Goal: Find contact information: Find contact information

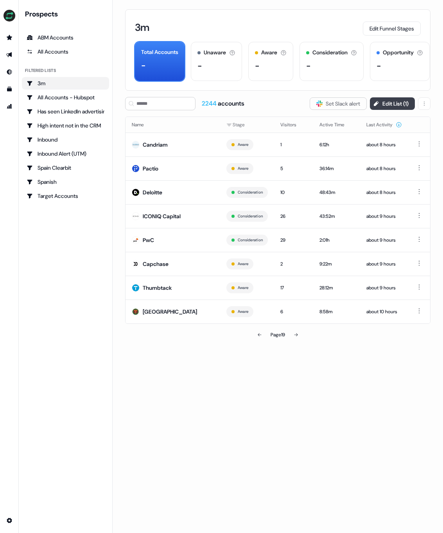
click at [396, 105] on button "Edit List ( 1 )" at bounding box center [392, 103] width 45 height 13
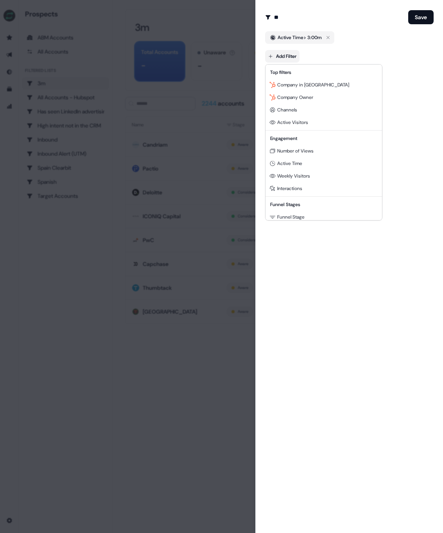
click at [288, 54] on body "For the best experience switch devices to a bigger screen. Go to Userled.io Pro…" at bounding box center [221, 266] width 443 height 533
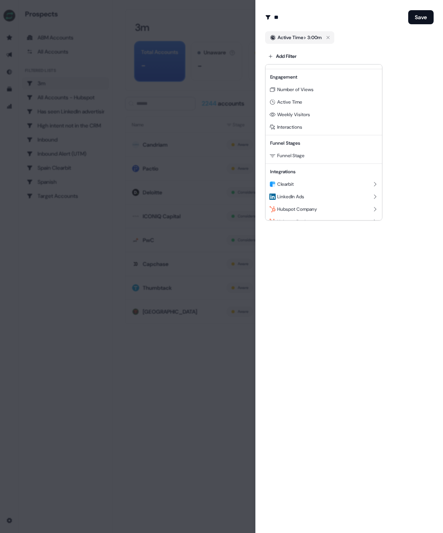
scroll to position [71, 0]
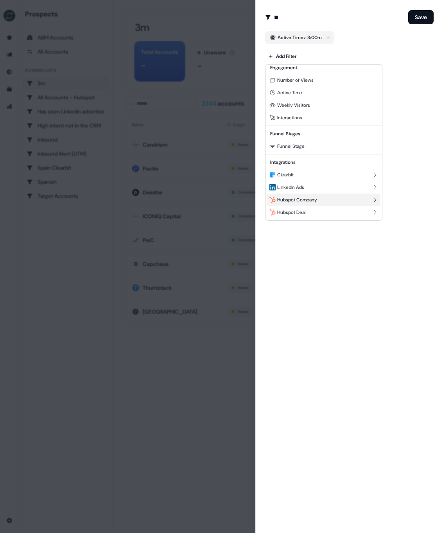
click at [332, 203] on div "Hubspot Company" at bounding box center [323, 200] width 113 height 13
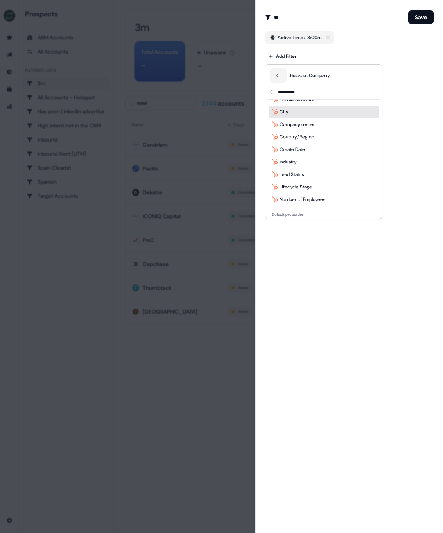
scroll to position [21, 0]
click at [305, 155] on div "Industry" at bounding box center [324, 161] width 110 height 13
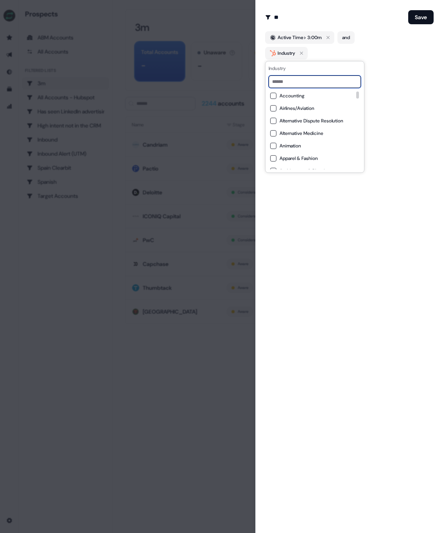
click at [310, 86] on input at bounding box center [315, 81] width 92 height 13
click at [274, 157] on button "Apparel & Fashion" at bounding box center [273, 158] width 6 height 6
click at [271, 122] on button "Consumer Goods" at bounding box center [273, 122] width 6 height 6
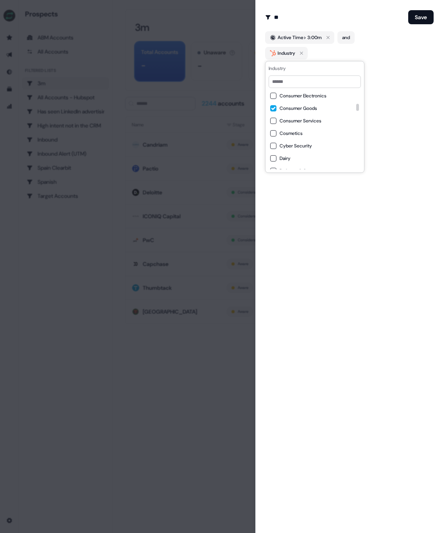
click at [273, 134] on button "Cosmetics" at bounding box center [273, 133] width 6 height 6
click at [273, 135] on button "Dairy" at bounding box center [273, 137] width 6 height 6
click at [274, 100] on button "Fine Art" at bounding box center [273, 102] width 6 height 6
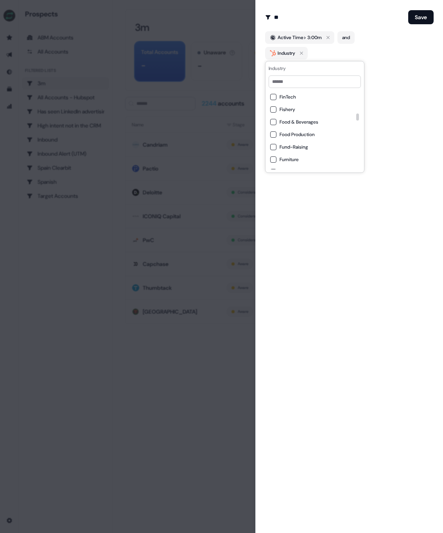
scroll to position [581, 0]
click at [276, 125] on div "Food Production" at bounding box center [314, 128] width 89 height 6
click at [274, 116] on button "Food & Beverages" at bounding box center [273, 115] width 6 height 6
click at [276, 131] on button "Glass, Ceramics & Concrete" at bounding box center [273, 131] width 6 height 6
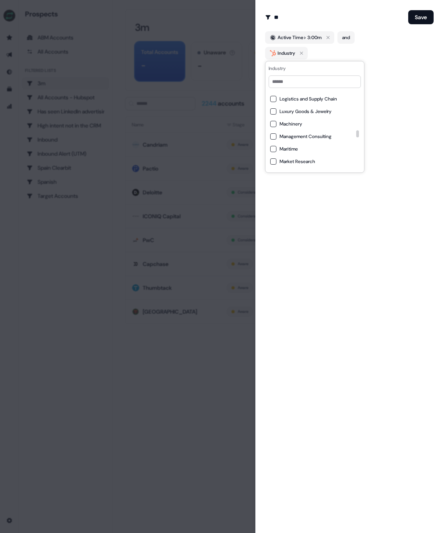
scroll to position [1019, 0]
click at [274, 116] on button "Luxury Goods & Jewelry" at bounding box center [273, 115] width 6 height 6
click at [273, 112] on button "Performing Arts" at bounding box center [273, 112] width 6 height 6
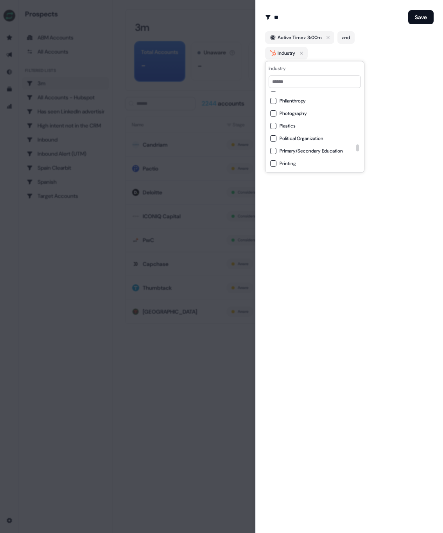
click at [273, 124] on button "Plastics" at bounding box center [273, 126] width 6 height 6
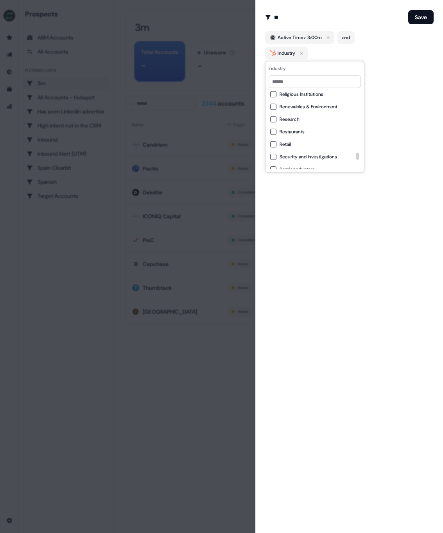
click at [273, 142] on button "Retail" at bounding box center [273, 144] width 6 height 6
click at [271, 107] on div "Restaurants" at bounding box center [314, 110] width 89 height 9
click at [273, 104] on button "Tobacco" at bounding box center [273, 105] width 6 height 6
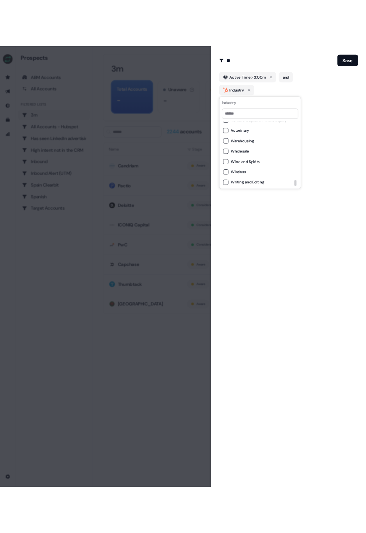
scroll to position [1857, 0]
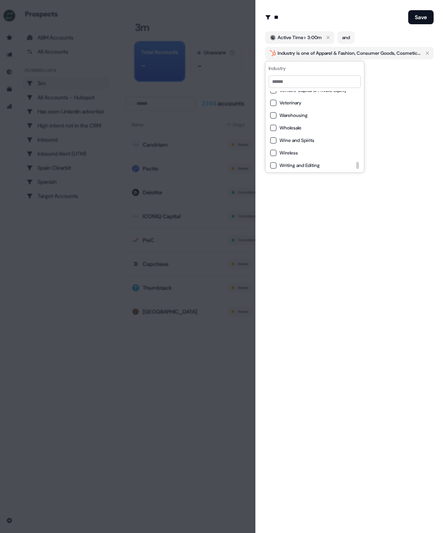
click at [413, 100] on div "Edit Audience Filter Modify the name and filters for this audience ** Save Acti…" at bounding box center [349, 266] width 188 height 533
click at [421, 18] on button "Save" at bounding box center [420, 17] width 25 height 14
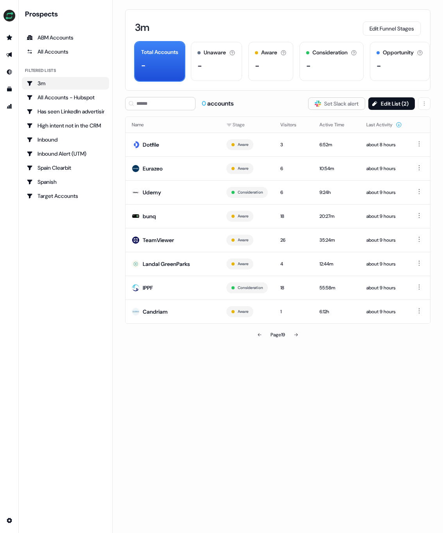
click at [179, 390] on div "3m Edit Funnel Stages Total Accounts - Unaware The default stage all accounts s…" at bounding box center [278, 266] width 330 height 533
click at [384, 121] on button "Last Activity" at bounding box center [384, 125] width 36 height 14
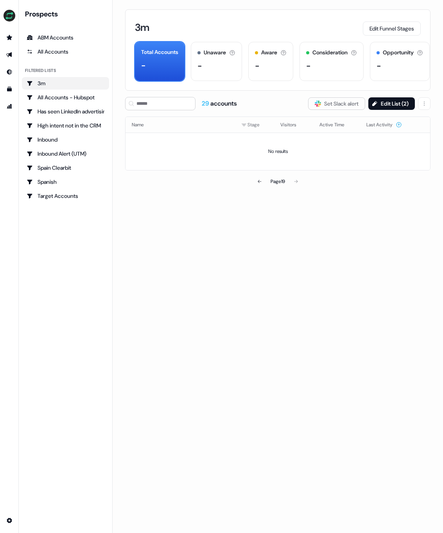
click at [384, 121] on button "Last Activity" at bounding box center [384, 125] width 36 height 14
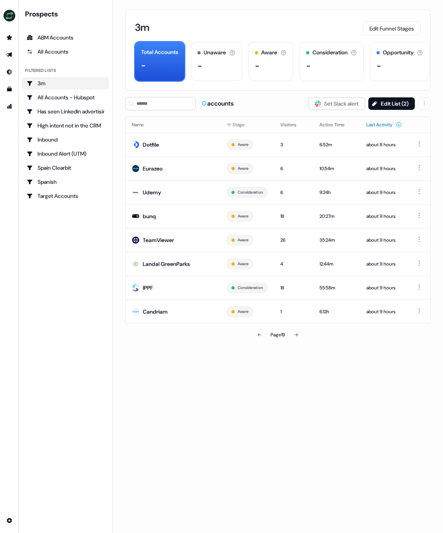
click at [378, 126] on button "Last Activity" at bounding box center [384, 125] width 36 height 14
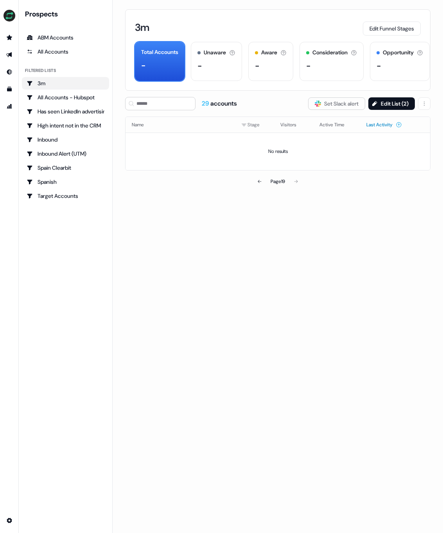
click at [378, 125] on button "Last Activity" at bounding box center [384, 125] width 36 height 14
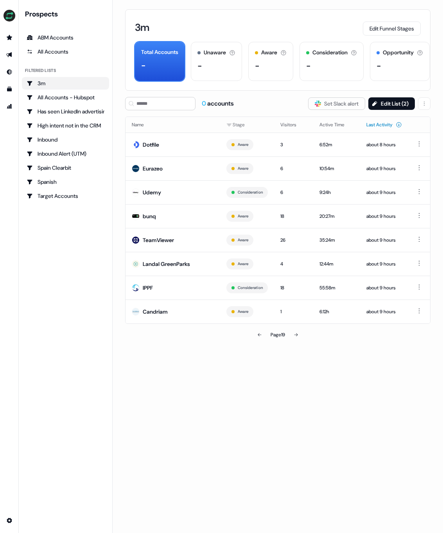
click at [400, 124] on icon at bounding box center [399, 125] width 6 height 6
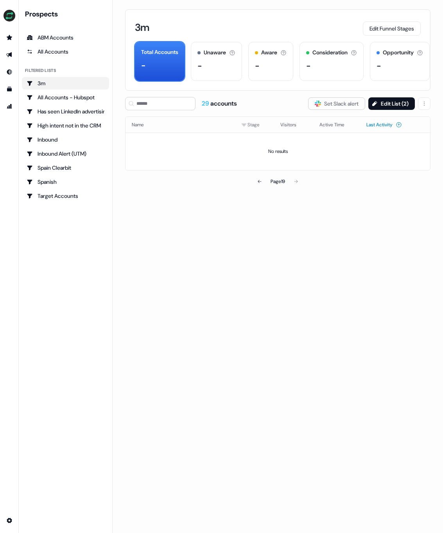
click at [400, 125] on icon at bounding box center [399, 125] width 6 height 6
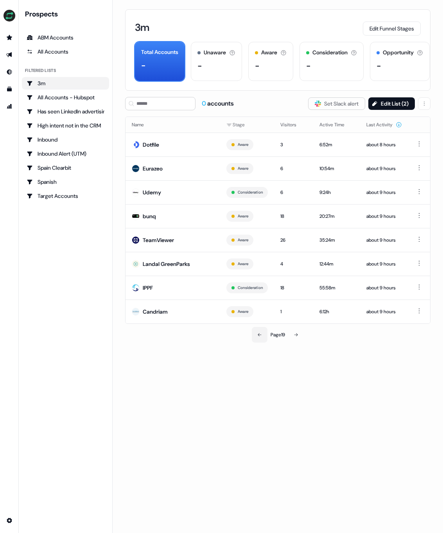
click at [259, 336] on icon at bounding box center [259, 334] width 5 height 5
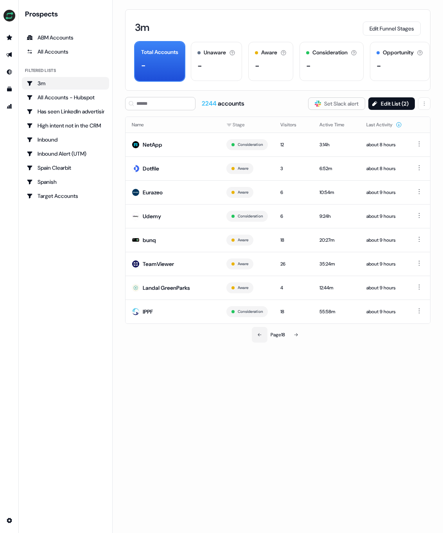
click at [259, 336] on icon at bounding box center [259, 334] width 5 height 5
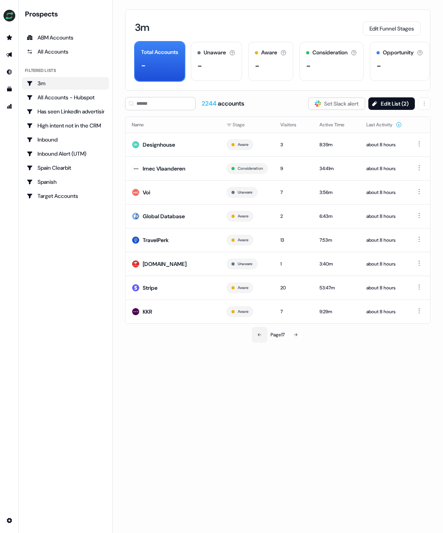
click at [259, 336] on icon at bounding box center [259, 334] width 5 height 5
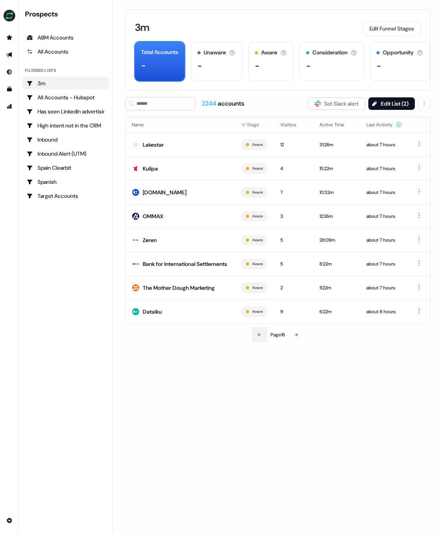
drag, startPoint x: 259, startPoint y: 336, endPoint x: 260, endPoint y: 327, distance: 8.6
click at [259, 335] on button at bounding box center [260, 335] width 16 height 16
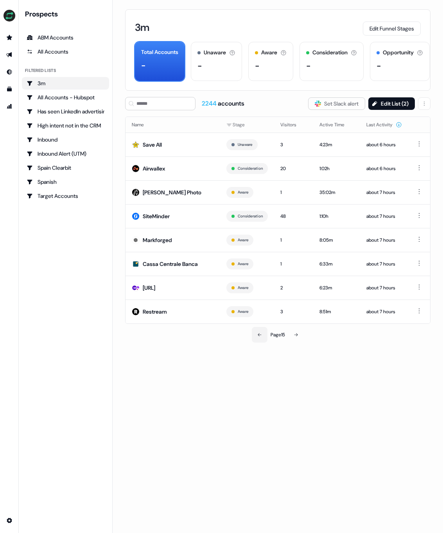
click at [259, 333] on icon at bounding box center [259, 334] width 5 height 5
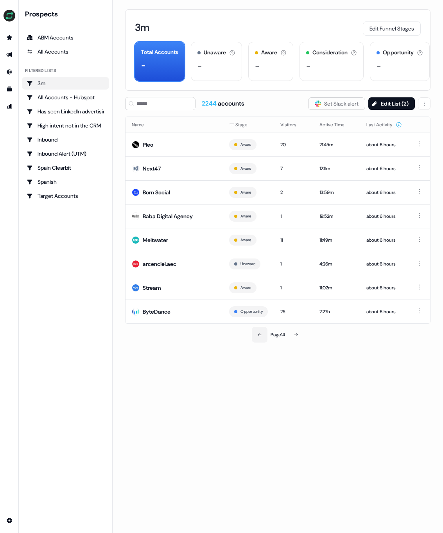
click at [259, 333] on icon at bounding box center [259, 334] width 5 height 5
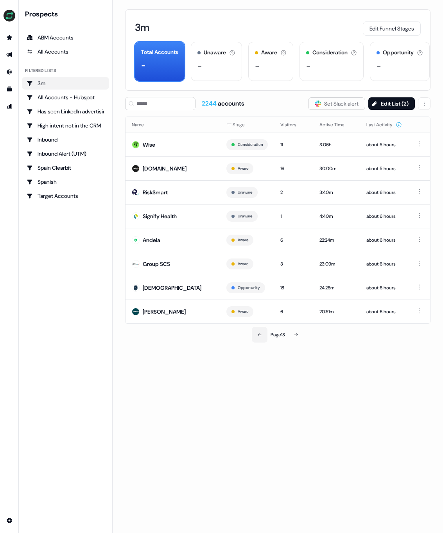
click at [259, 333] on icon at bounding box center [259, 334] width 5 height 5
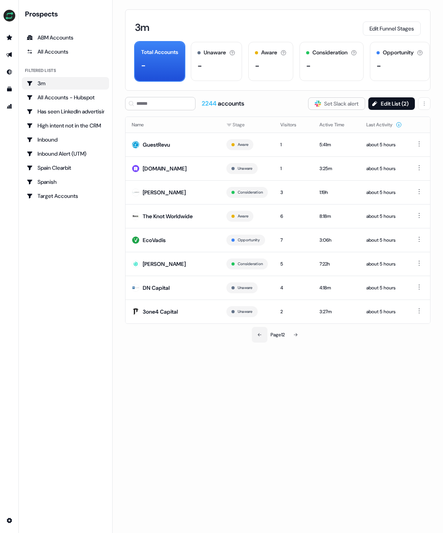
click at [259, 333] on icon at bounding box center [259, 334] width 5 height 5
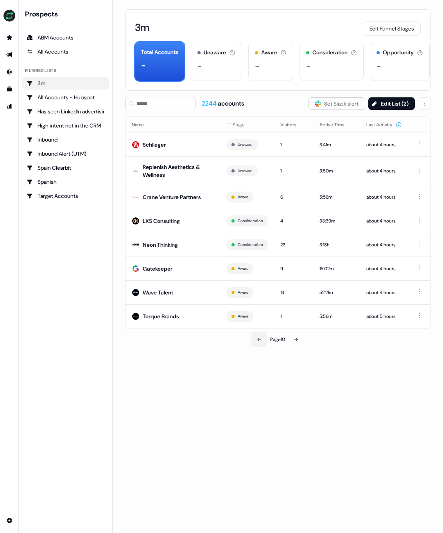
click at [259, 333] on button at bounding box center [259, 340] width 16 height 16
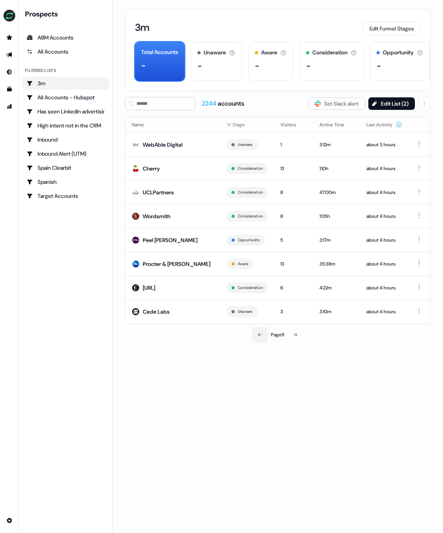
click at [259, 333] on icon at bounding box center [260, 334] width 5 height 5
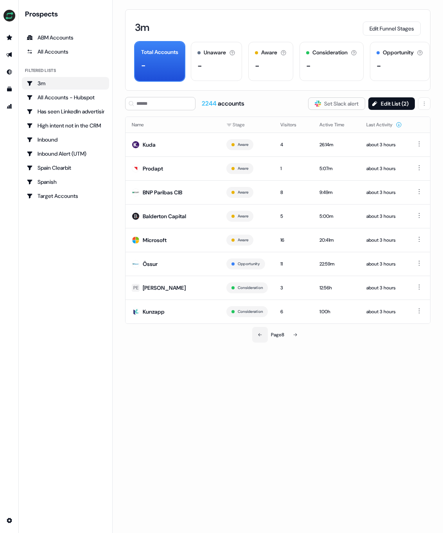
click at [258, 340] on button at bounding box center [260, 335] width 16 height 16
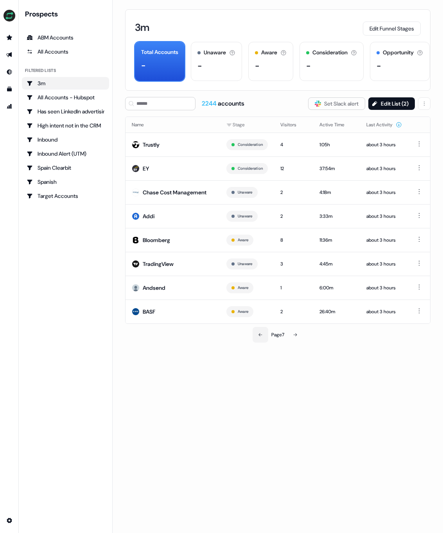
click at [258, 337] on icon at bounding box center [260, 334] width 5 height 5
click at [258, 341] on button at bounding box center [260, 335] width 16 height 16
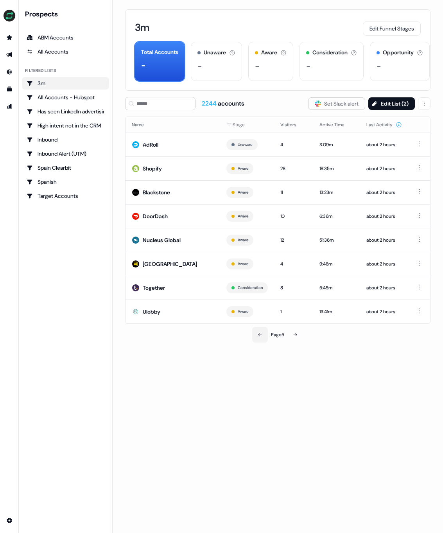
click at [258, 337] on icon at bounding box center [260, 334] width 5 height 5
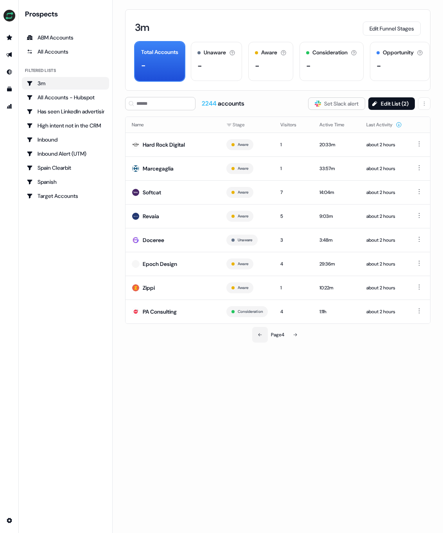
click at [258, 341] on button at bounding box center [260, 335] width 16 height 16
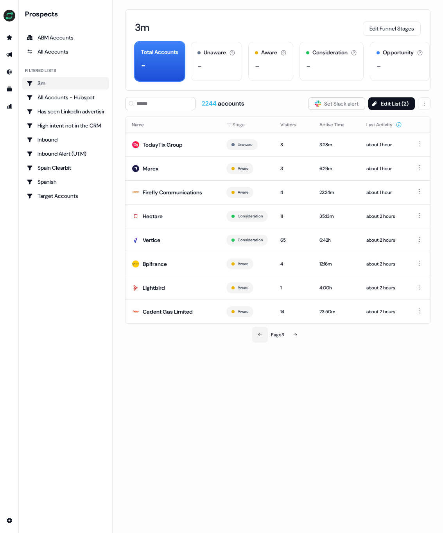
click at [260, 334] on icon at bounding box center [260, 334] width 5 height 5
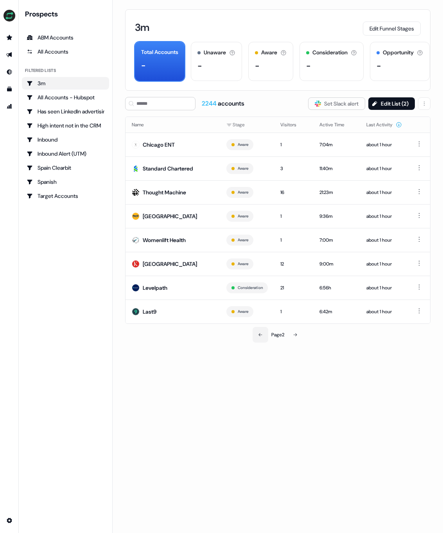
click at [260, 334] on icon at bounding box center [260, 334] width 5 height 5
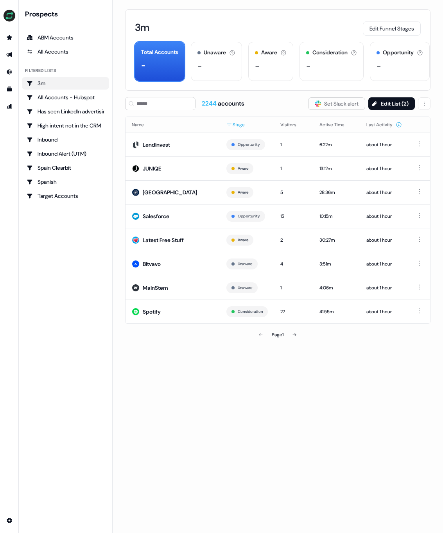
click at [250, 121] on html "For the best experience switch devices to a bigger screen. Go to Userled.io Pro…" at bounding box center [221, 266] width 443 height 533
click at [245, 174] on span "Opportunity" at bounding box center [279, 176] width 76 height 6
drag, startPoint x: 273, startPoint y: 96, endPoint x: 334, endPoint y: 97, distance: 61.8
click at [273, 97] on html "For the best experience switch devices to a bigger screen. Go to Userled.io Pro…" at bounding box center [221, 266] width 443 height 533
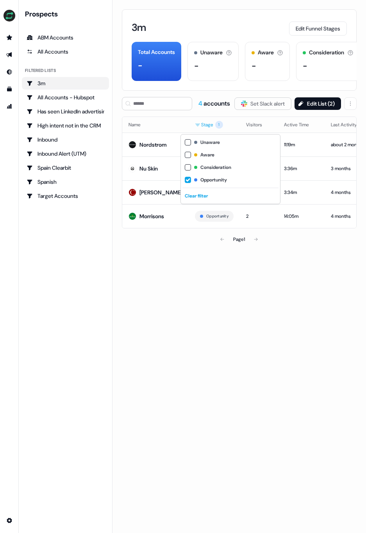
click at [185, 130] on html "For the best experience switch devices to a bigger screen. Go to Userled.io Pro…" at bounding box center [183, 266] width 366 height 533
click at [202, 167] on span "Consideration" at bounding box center [239, 167] width 76 height 6
click at [203, 178] on span "Opportunity" at bounding box center [239, 180] width 76 height 6
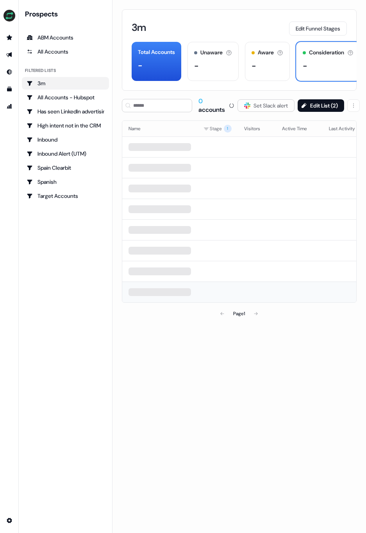
drag, startPoint x: 204, startPoint y: 304, endPoint x: 203, endPoint y: 296, distance: 8.4
click at [204, 304] on html "For the best experience switch devices to a bigger screen. Go to Userled.io Pro…" at bounding box center [183, 266] width 366 height 533
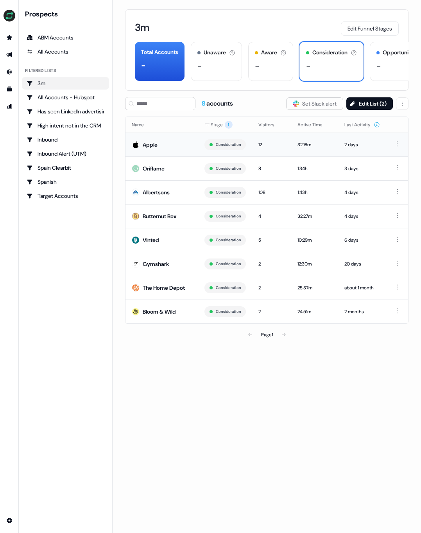
click at [145, 144] on div "Apple" at bounding box center [150, 145] width 15 height 8
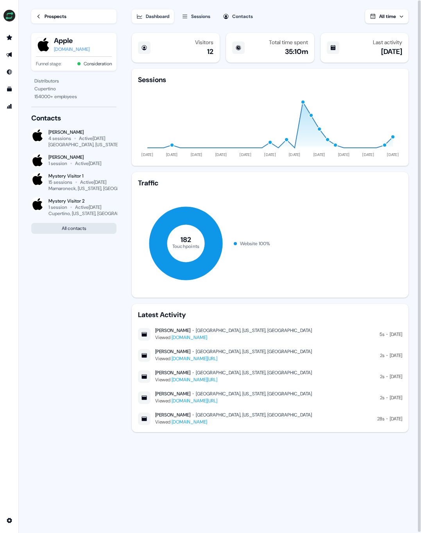
click at [88, 230] on button "All contacts" at bounding box center [73, 228] width 85 height 11
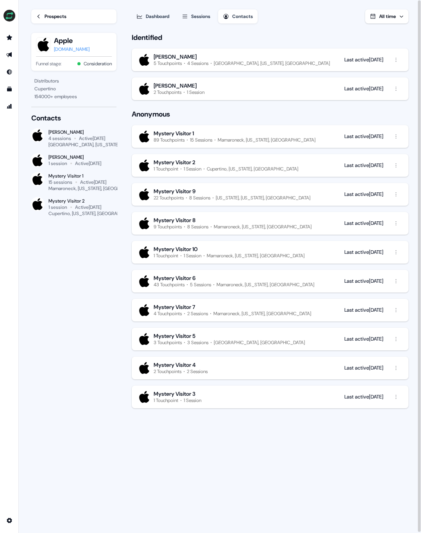
click at [60, 13] on div "Prospects" at bounding box center [56, 17] width 22 height 8
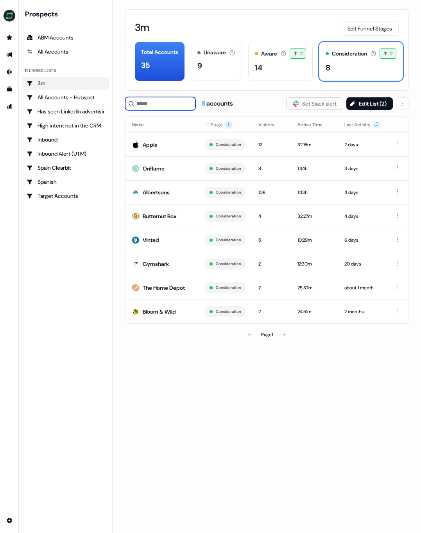
click at [175, 100] on input at bounding box center [160, 103] width 70 height 13
drag, startPoint x: 265, startPoint y: 100, endPoint x: 241, endPoint y: 102, distance: 23.5
click at [265, 100] on div "8 accounts Slack Logo SVG Set Slack alert Edit List ( 2 )" at bounding box center [267, 103] width 284 height 13
click at [217, 125] on html "For the best experience switch devices to a bigger screen. Go to [DOMAIN_NAME] …" at bounding box center [210, 266] width 421 height 533
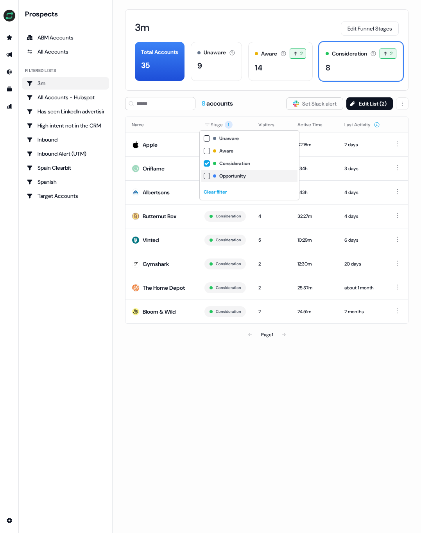
drag, startPoint x: 225, startPoint y: 177, endPoint x: 226, endPoint y: 169, distance: 8.2
click at [225, 177] on span "Opportunity" at bounding box center [257, 176] width 76 height 6
click at [232, 161] on span "Consideration" at bounding box center [257, 163] width 76 height 6
click at [251, 99] on html "For the best experience switch devices to a bigger screen. Go to [DOMAIN_NAME] …" at bounding box center [210, 266] width 421 height 533
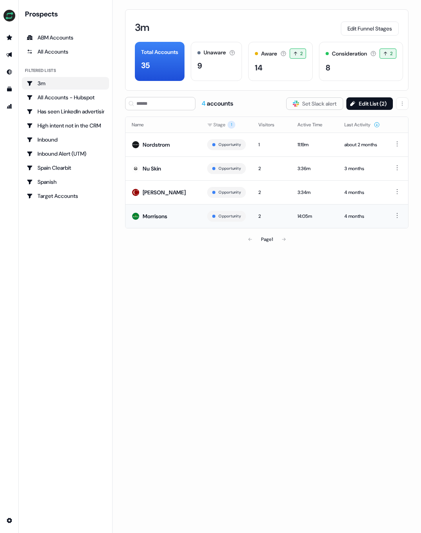
click at [155, 214] on div "Morrisons" at bounding box center [155, 216] width 25 height 8
click at [144, 191] on div "[PERSON_NAME]" at bounding box center [164, 192] width 43 height 8
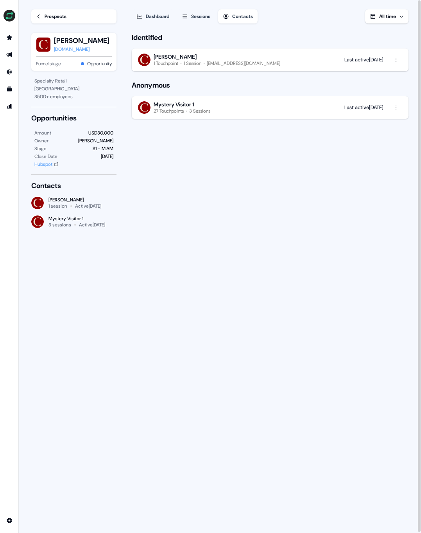
drag, startPoint x: 92, startPoint y: 198, endPoint x: 48, endPoint y: 199, distance: 43.4
click at [48, 199] on div "[PERSON_NAME]" at bounding box center [74, 200] width 53 height 6
copy div "[PERSON_NAME]"
click at [38, 9] on link "Prospects" at bounding box center [73, 16] width 85 height 14
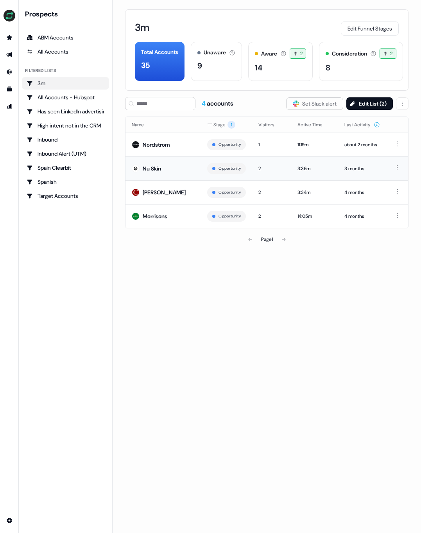
click at [161, 169] on div "Nu Skin" at bounding box center [152, 169] width 18 height 8
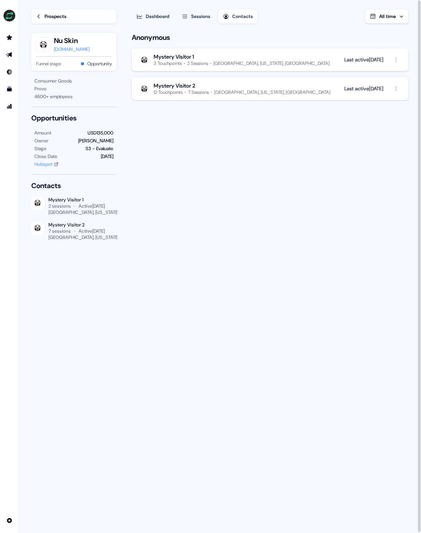
click at [50, 18] on div "Prospects" at bounding box center [56, 17] width 22 height 8
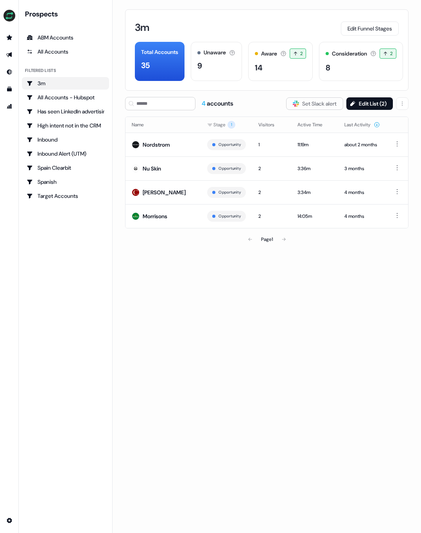
click at [230, 125] on html "For the best experience switch devices to a bigger screen. Go to [DOMAIN_NAME] …" at bounding box center [210, 266] width 421 height 533
click at [221, 167] on div "Consideration" at bounding box center [253, 163] width 96 height 13
click at [225, 174] on span "Opportunity" at bounding box center [261, 176] width 76 height 6
click at [215, 313] on html "For the best experience switch devices to a bigger screen. Go to [DOMAIN_NAME] …" at bounding box center [210, 266] width 421 height 533
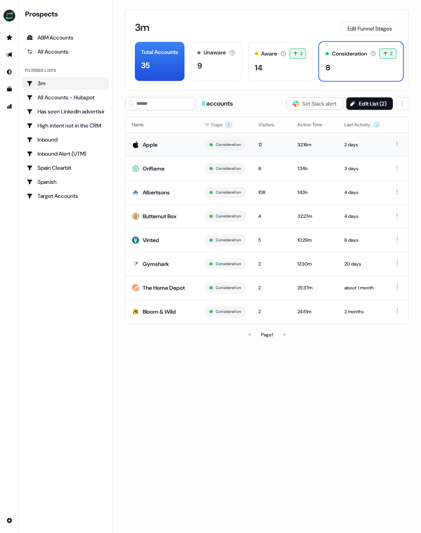
click at [157, 144] on div "Apple" at bounding box center [150, 145] width 15 height 8
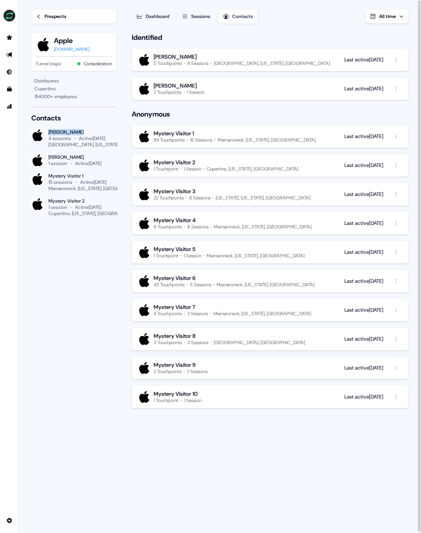
drag, startPoint x: 83, startPoint y: 131, endPoint x: 49, endPoint y: 132, distance: 34.0
click at [49, 132] on div "[PERSON_NAME]" at bounding box center [82, 132] width 68 height 6
copy div "[PERSON_NAME]"
click at [48, 16] on div "Prospects" at bounding box center [56, 17] width 22 height 8
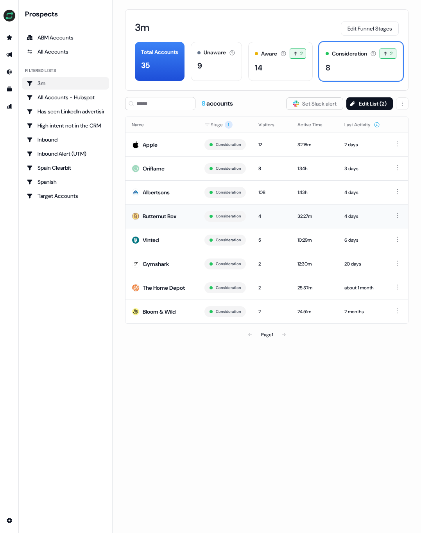
click at [170, 218] on div "Butternut Box" at bounding box center [160, 216] width 34 height 8
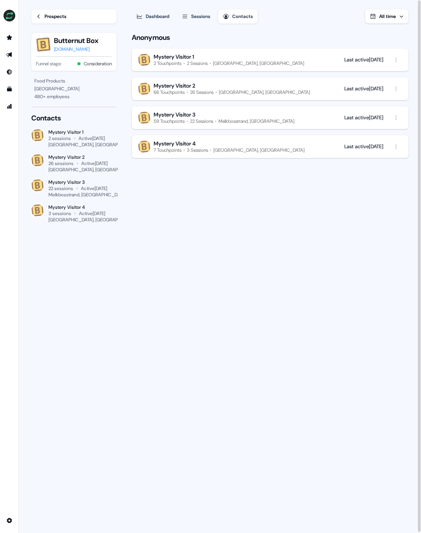
click at [66, 18] on div "Prospects" at bounding box center [56, 17] width 22 height 8
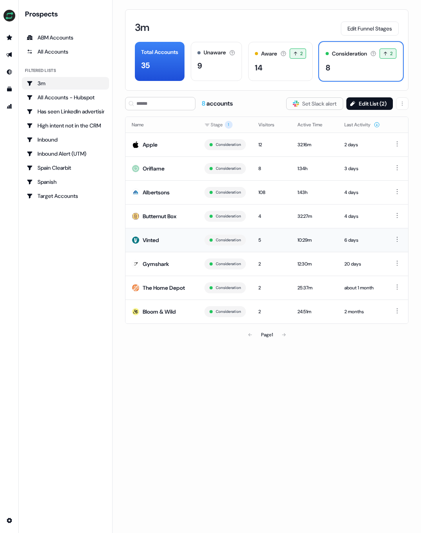
click at [153, 238] on div "Vinted" at bounding box center [151, 240] width 16 height 8
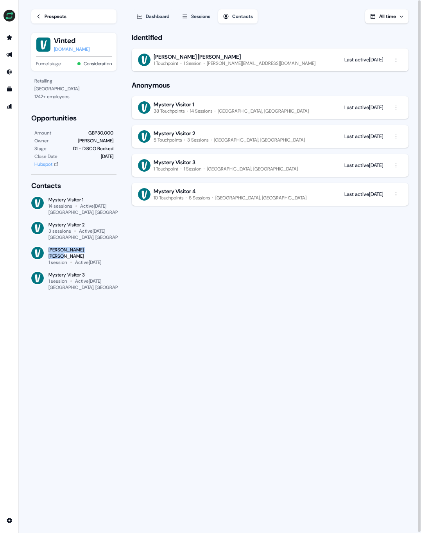
drag, startPoint x: 100, startPoint y: 248, endPoint x: 48, endPoint y: 250, distance: 52.0
click at [45, 250] on div "[PERSON_NAME] [PERSON_NAME] 1 session Active [DATE]" at bounding box center [73, 256] width 85 height 19
click at [52, 249] on div "[PERSON_NAME] [PERSON_NAME]" at bounding box center [82, 253] width 68 height 13
click at [51, 249] on div "[PERSON_NAME] [PERSON_NAME]" at bounding box center [82, 253] width 68 height 13
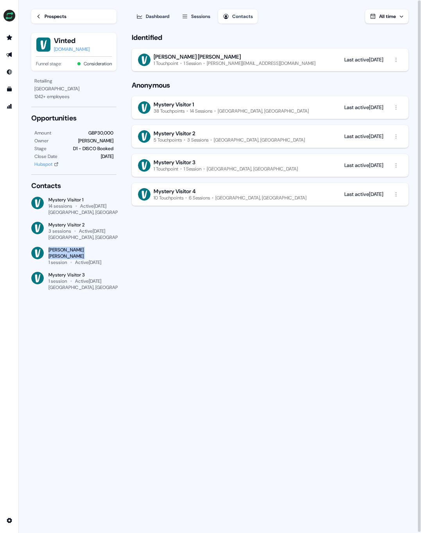
click at [51, 249] on div "[PERSON_NAME] [PERSON_NAME]" at bounding box center [82, 253] width 68 height 13
copy div "[PERSON_NAME] [PERSON_NAME]"
click at [42, 17] on link "Prospects" at bounding box center [73, 16] width 85 height 14
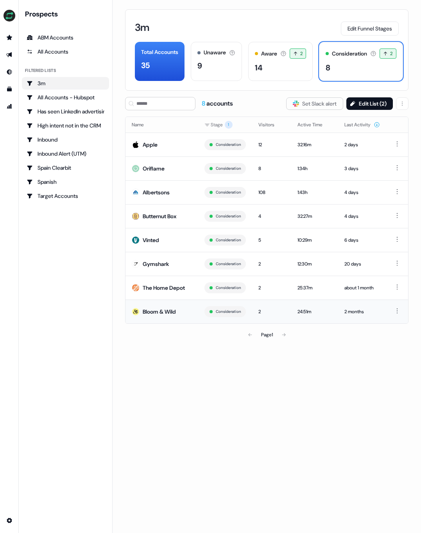
click at [158, 308] on div "Bloom & Wild" at bounding box center [159, 312] width 33 height 8
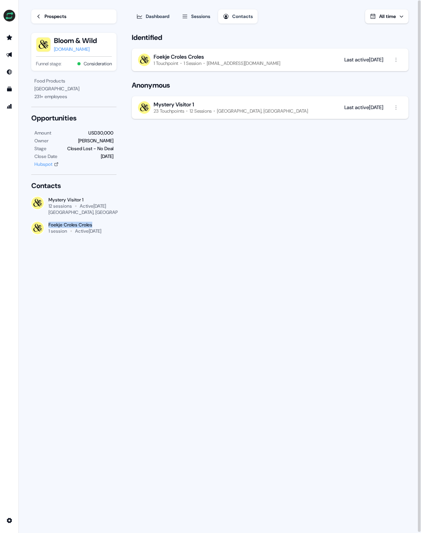
drag, startPoint x: 78, startPoint y: 224, endPoint x: 47, endPoint y: 224, distance: 30.5
click at [47, 224] on div "Foekje Croles Croles 1 session Active [DATE]" at bounding box center [73, 228] width 85 height 13
copy div "Foekje Croles Croles"
